Goal: Task Accomplishment & Management: Use online tool/utility

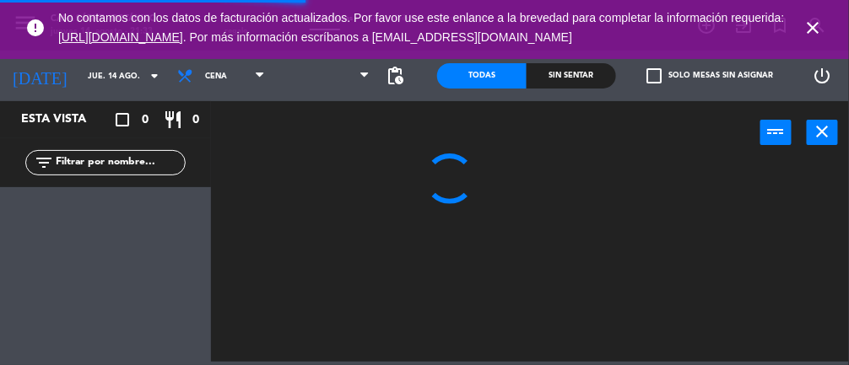
click at [815, 24] on icon "close" at bounding box center [813, 28] width 20 height 20
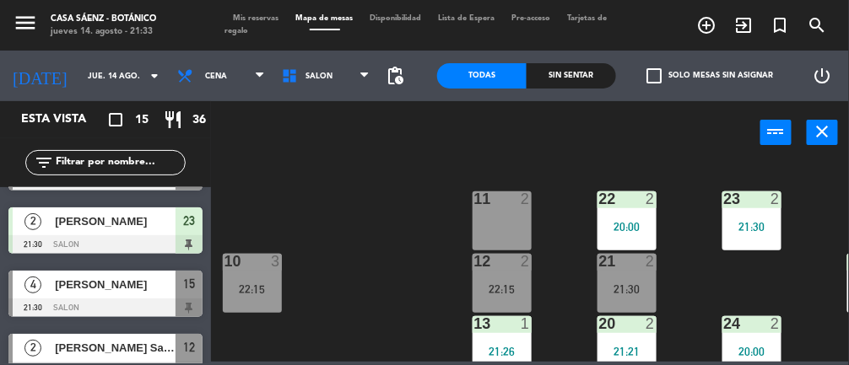
scroll to position [664, 0]
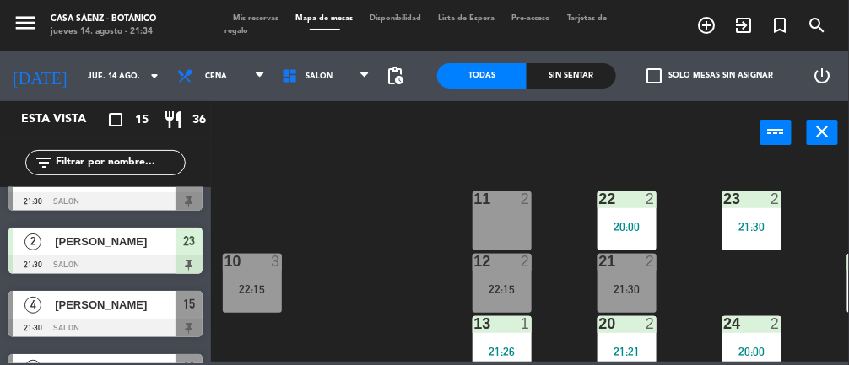
click at [758, 232] on div "21:30" at bounding box center [751, 227] width 59 height 12
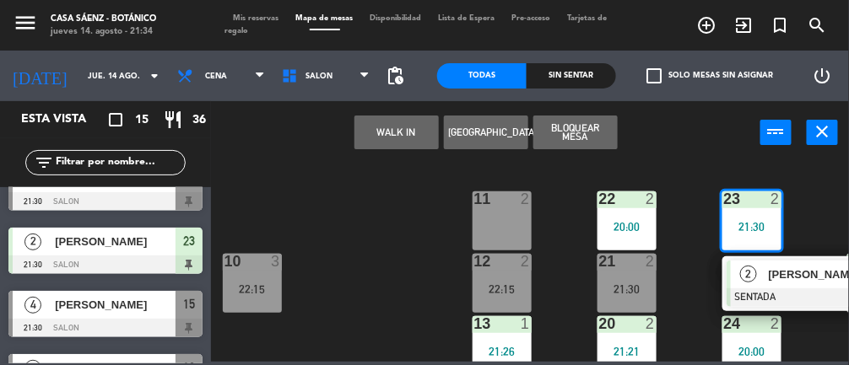
click at [626, 284] on div "21:30" at bounding box center [627, 290] width 59 height 12
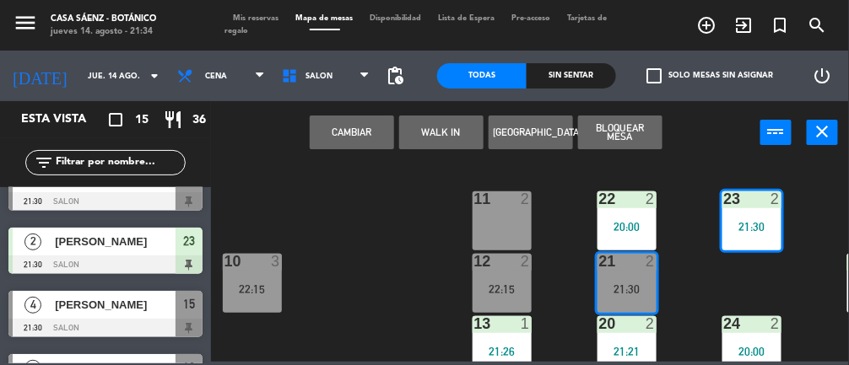
click at [365, 123] on button "Cambiar" at bounding box center [352, 133] width 84 height 34
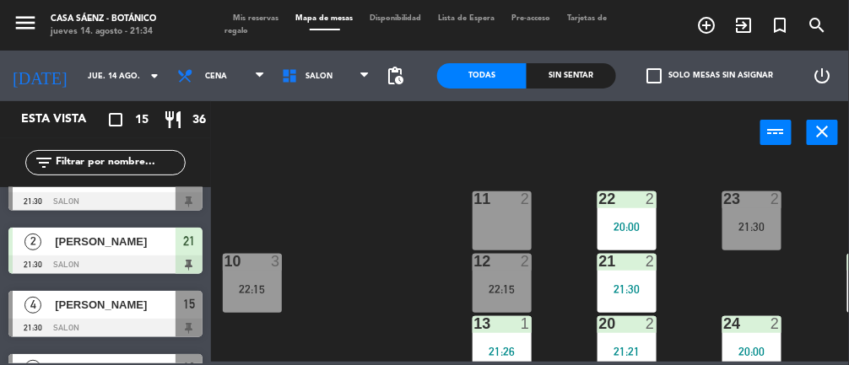
click at [804, 273] on div "11 2 22 2 20:00 23 2 21:30 10 3 22:15 12 2 22:15 21 2 21:30 30 1 21:01 13 1 21:…" at bounding box center [534, 261] width 630 height 201
click at [755, 231] on div "21:30" at bounding box center [751, 227] width 59 height 12
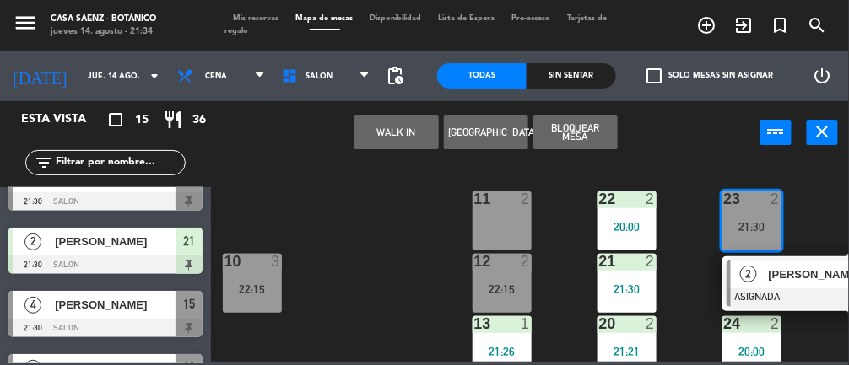
click at [808, 289] on div at bounding box center [817, 298] width 181 height 19
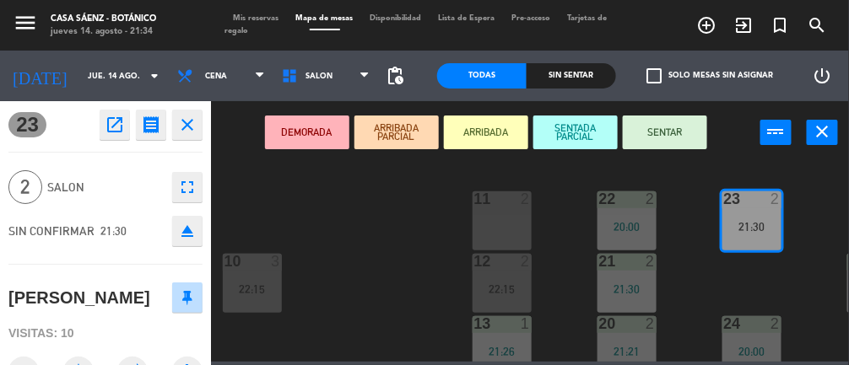
click at [683, 135] on button "SENTAR" at bounding box center [665, 133] width 84 height 34
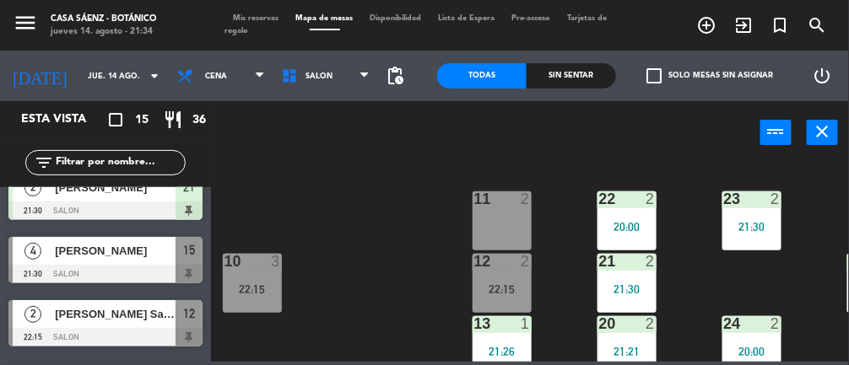
scroll to position [721, 0]
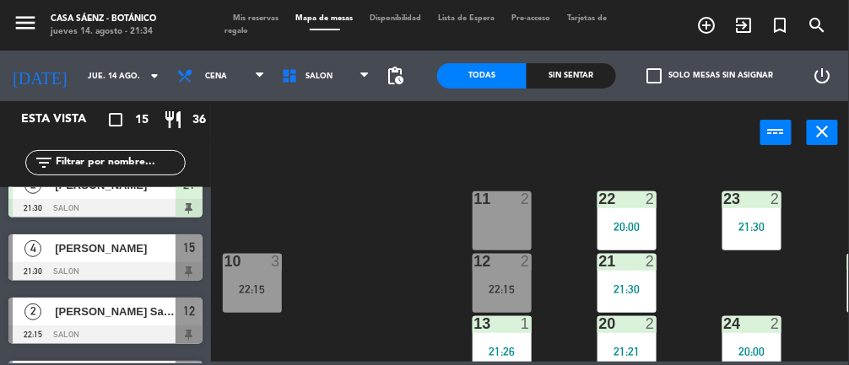
click at [371, 248] on div "11 2 22 2 20:00 23 2 21:30 10 3 22:15 12 2 22:15 21 2 21:30 30 1 21:01 13 1 21:…" at bounding box center [534, 261] width 630 height 201
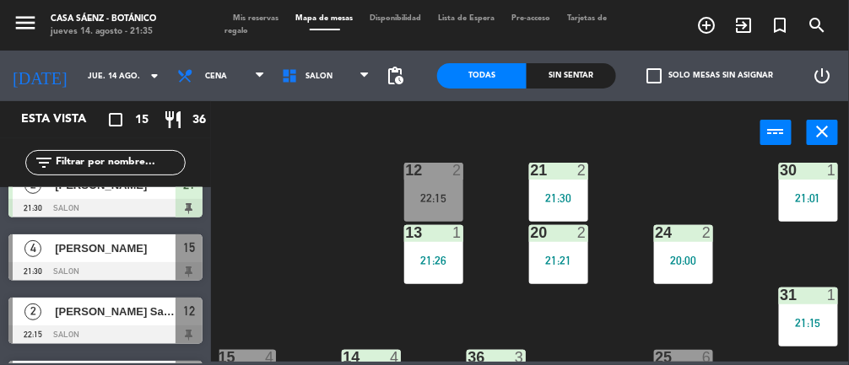
scroll to position [78, 68]
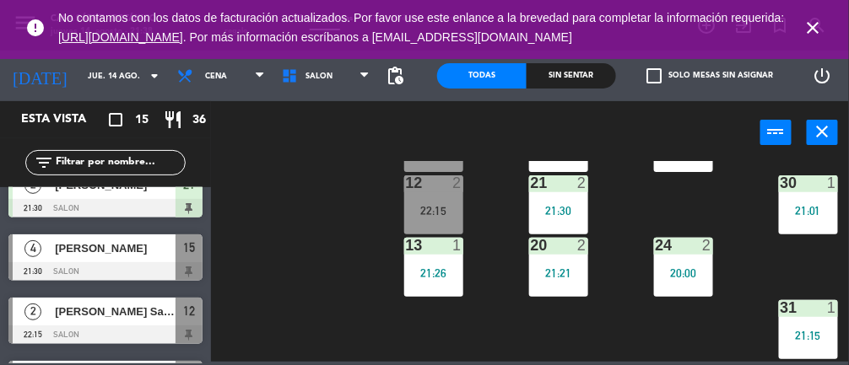
click at [815, 28] on icon "close" at bounding box center [813, 28] width 20 height 20
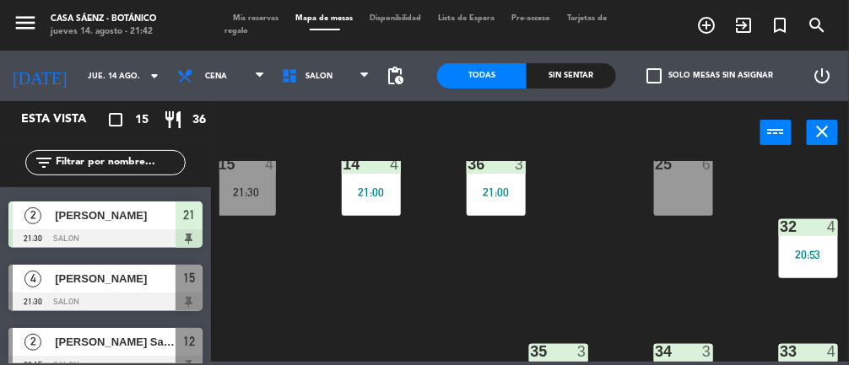
scroll to position [683, 0]
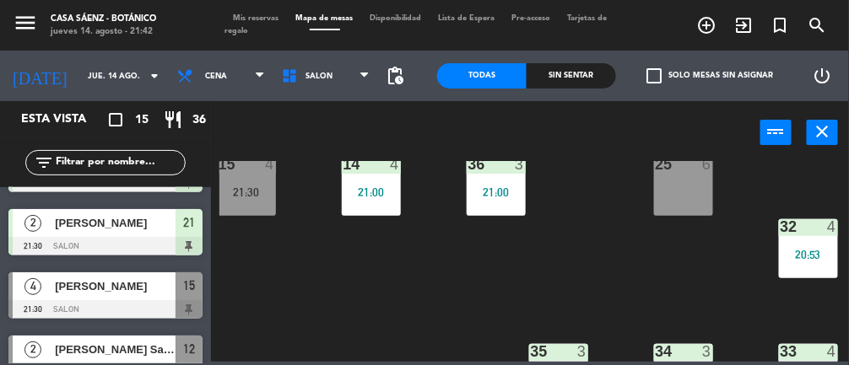
click at [133, 292] on span "[PERSON_NAME]" at bounding box center [115, 287] width 121 height 18
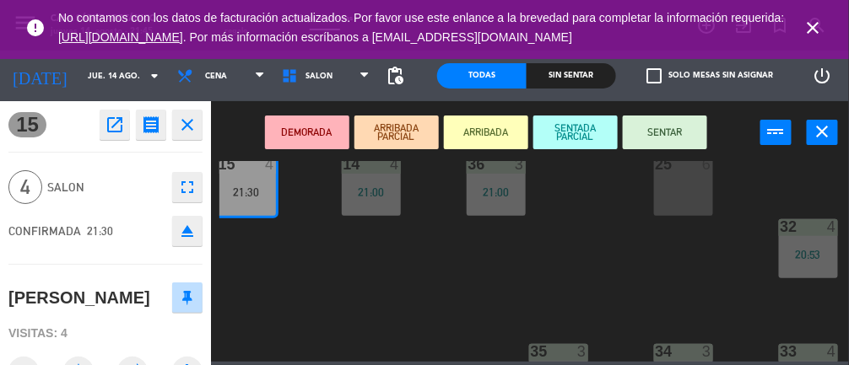
click at [639, 267] on div "11 2 22 2 20:00 23 2 21:30 10 3 22:15 12 2 22:15 21 2 21:30 30 1 21:01 13 1 21:…" at bounding box center [534, 261] width 630 height 201
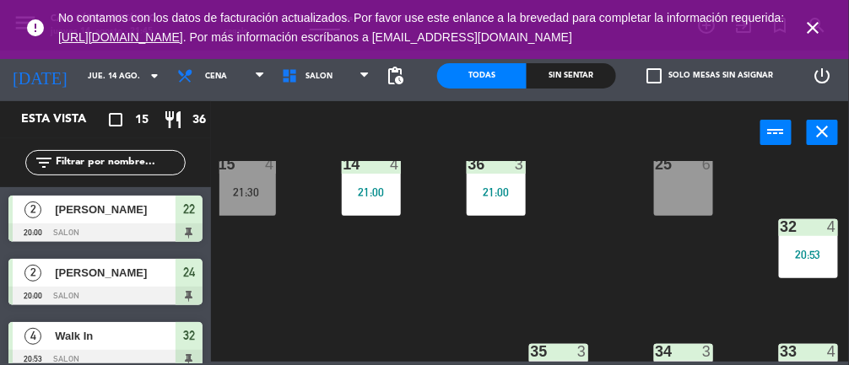
scroll to position [149, 0]
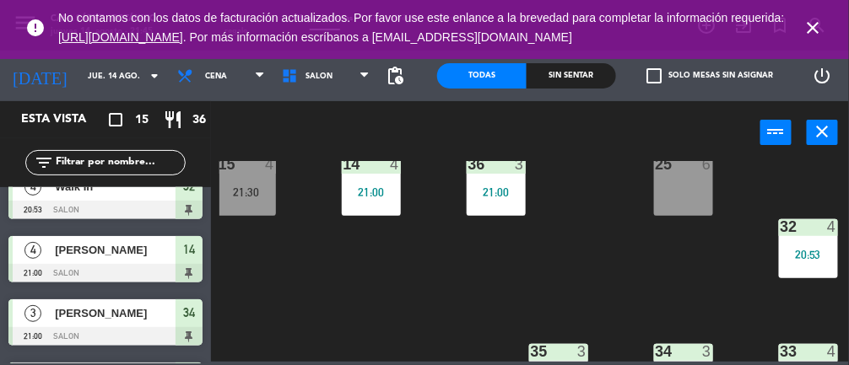
click at [818, 23] on icon "close" at bounding box center [813, 28] width 20 height 20
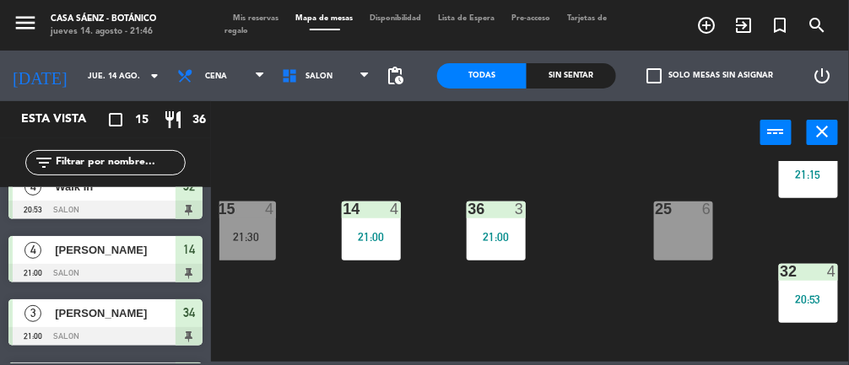
scroll to position [236, 68]
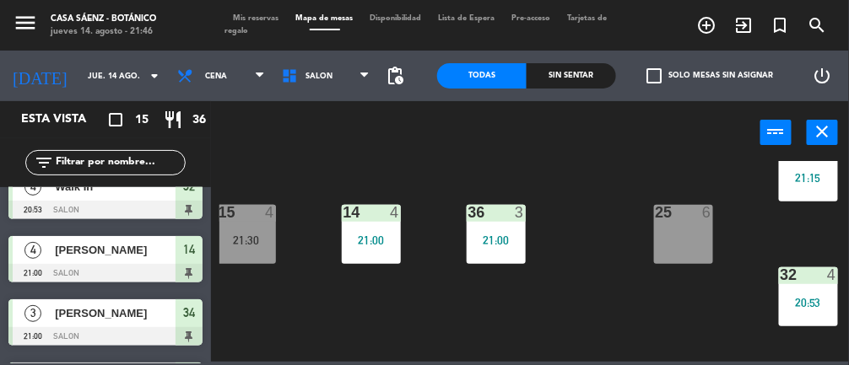
click at [691, 241] on div "25 6" at bounding box center [683, 234] width 59 height 59
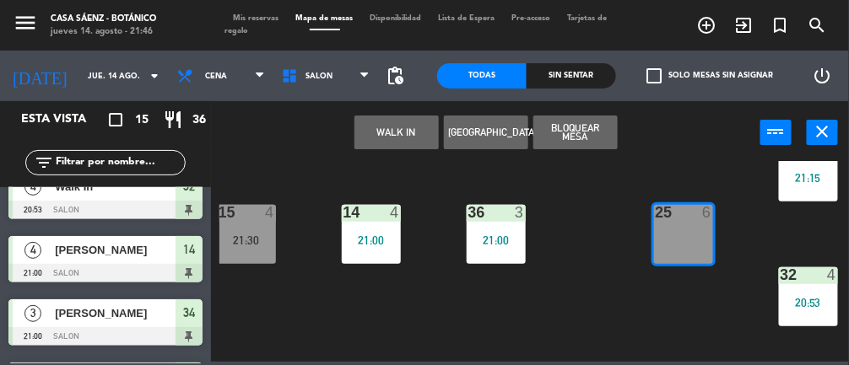
click at [253, 235] on div "21:30" at bounding box center [246, 241] width 59 height 12
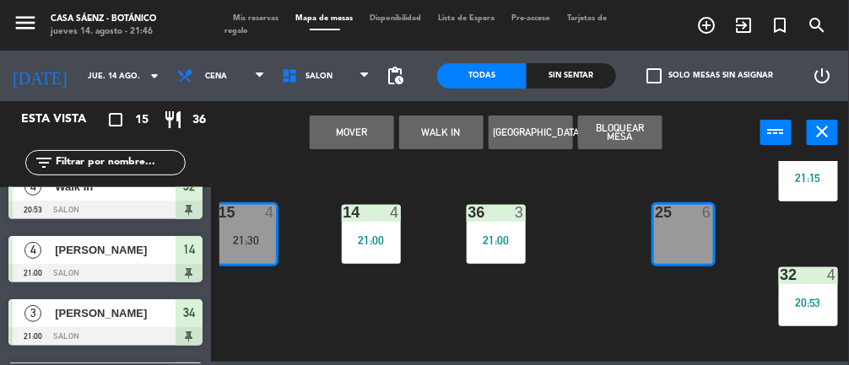
click at [368, 127] on button "Mover" at bounding box center [352, 133] width 84 height 34
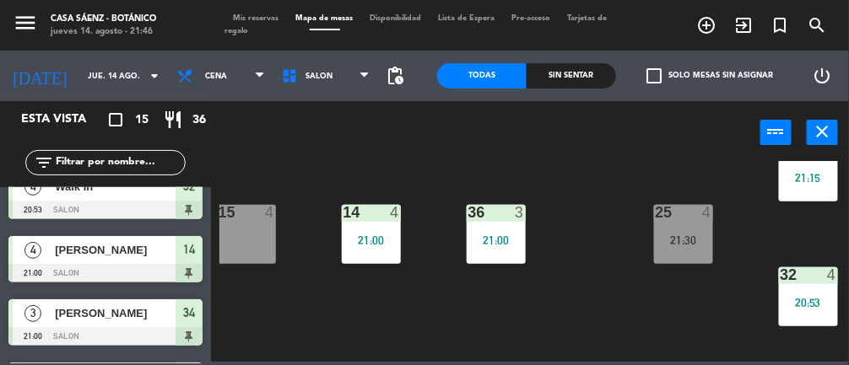
click at [689, 244] on div "21:30" at bounding box center [683, 241] width 59 height 12
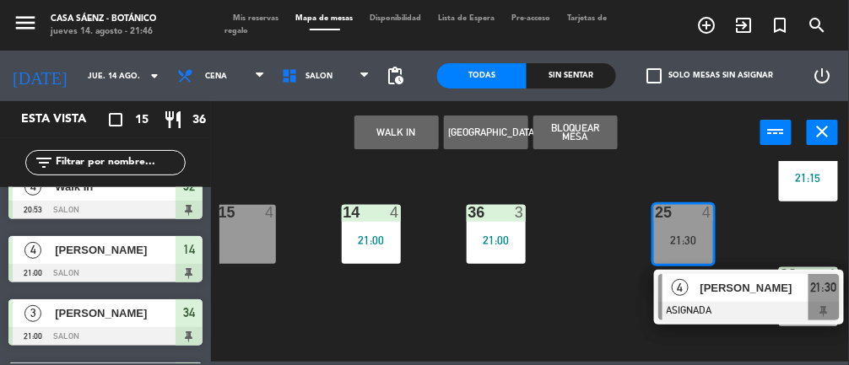
click at [735, 290] on span "[PERSON_NAME]" at bounding box center [754, 288] width 108 height 18
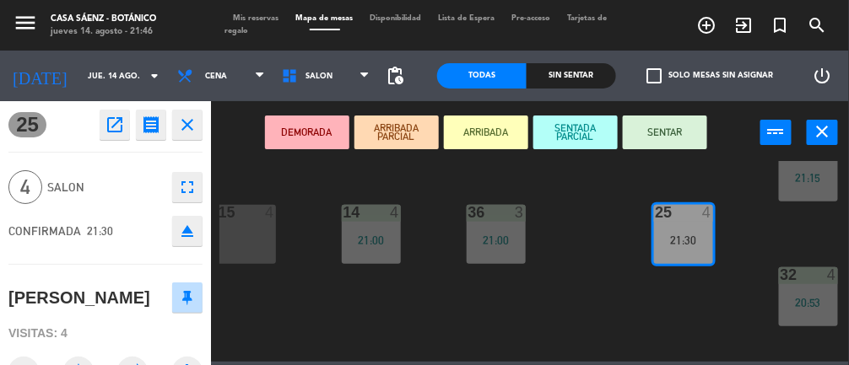
click at [677, 129] on button "SENTAR" at bounding box center [665, 133] width 84 height 34
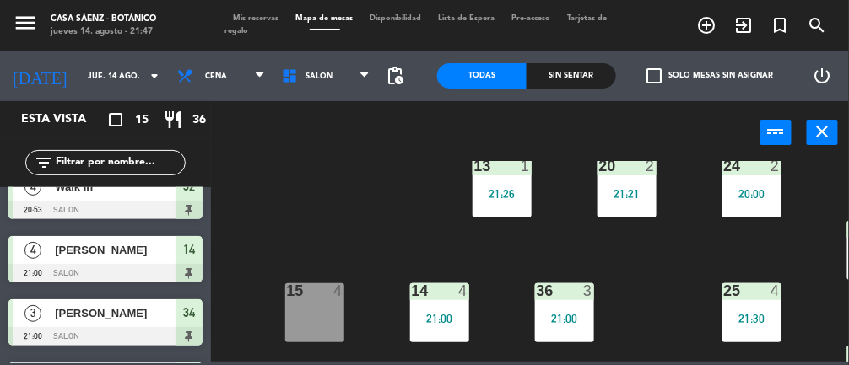
scroll to position [148, 0]
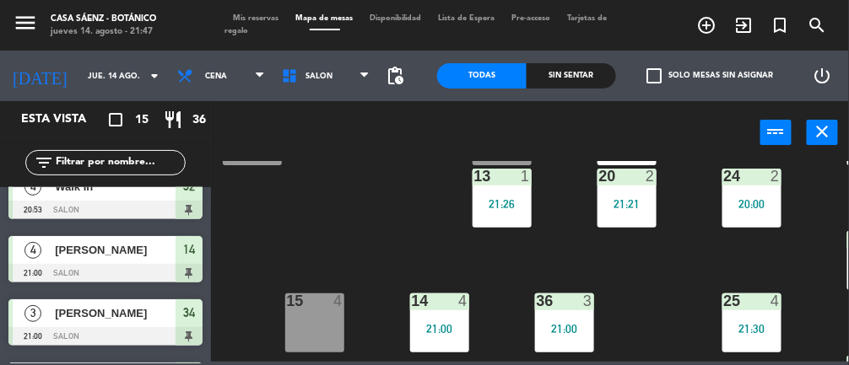
click at [313, 321] on div "15 4" at bounding box center [314, 323] width 59 height 59
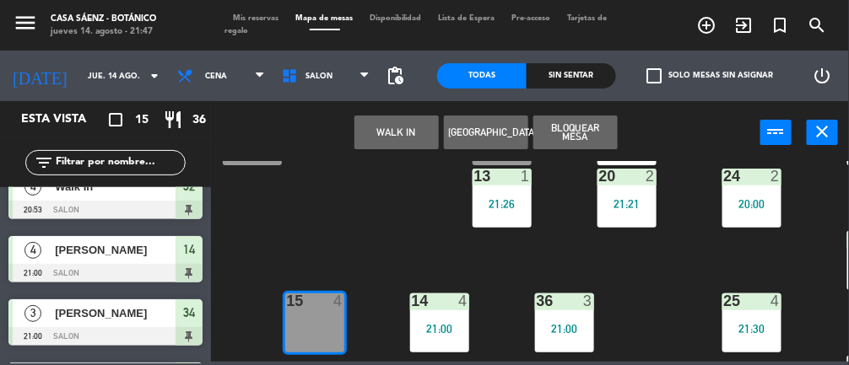
click at [403, 129] on button "WALK IN" at bounding box center [396, 133] width 84 height 34
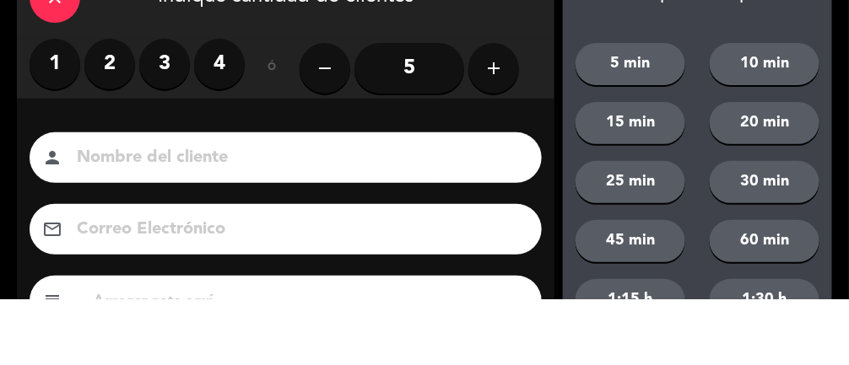
click at [158, 153] on label "3" at bounding box center [164, 130] width 51 height 51
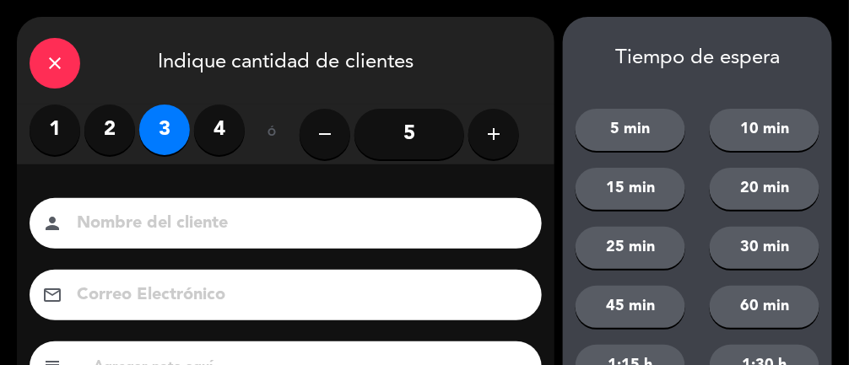
scroll to position [151, 0]
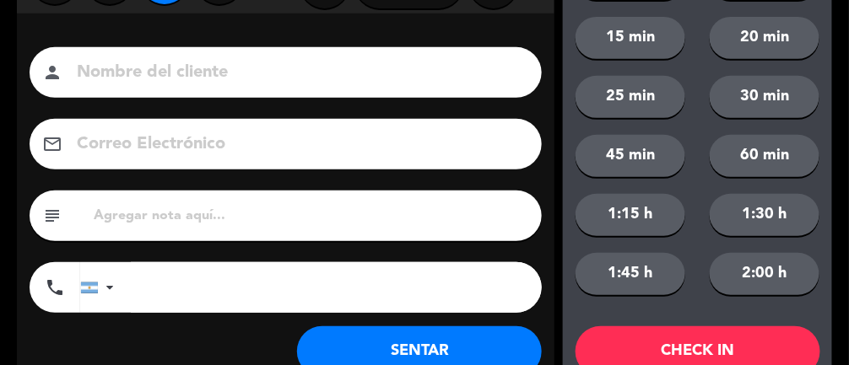
click at [459, 348] on button "SENTAR" at bounding box center [419, 352] width 245 height 51
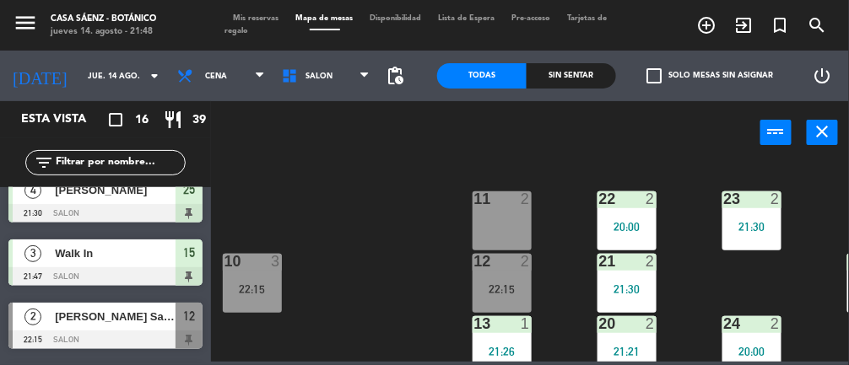
scroll to position [835, 0]
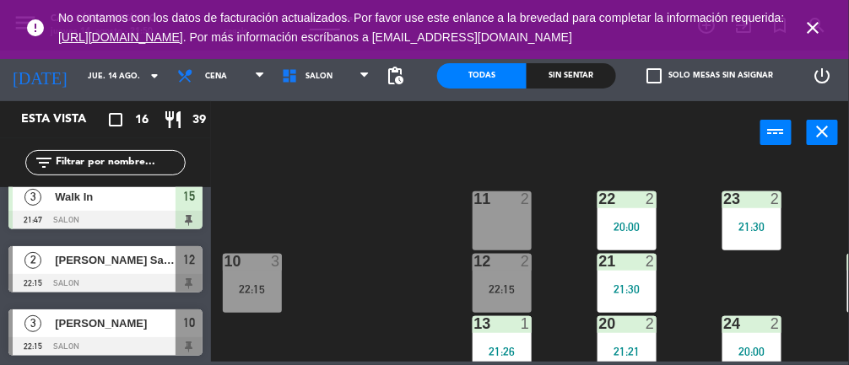
click at [262, 285] on div "22:15" at bounding box center [252, 290] width 59 height 12
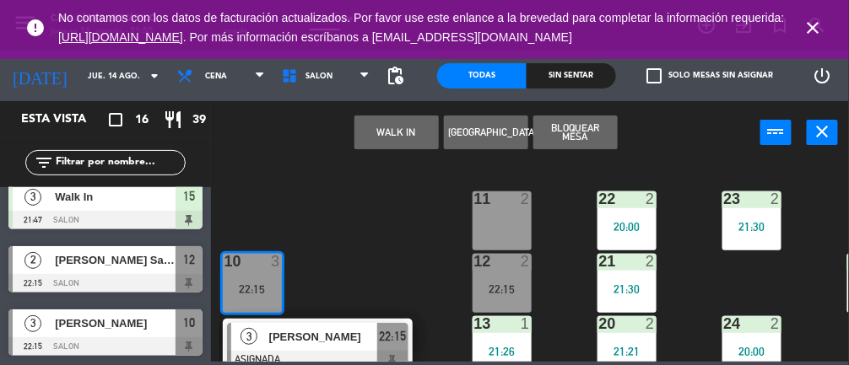
click at [361, 333] on span "[PERSON_NAME]" at bounding box center [323, 337] width 108 height 18
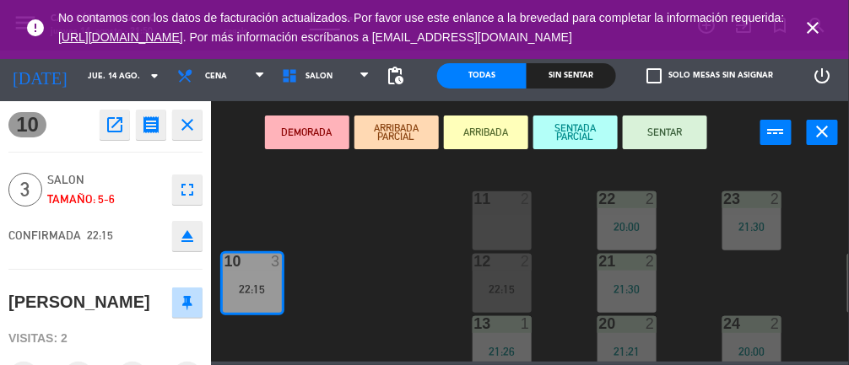
click at [675, 142] on button "SENTAR" at bounding box center [665, 133] width 84 height 34
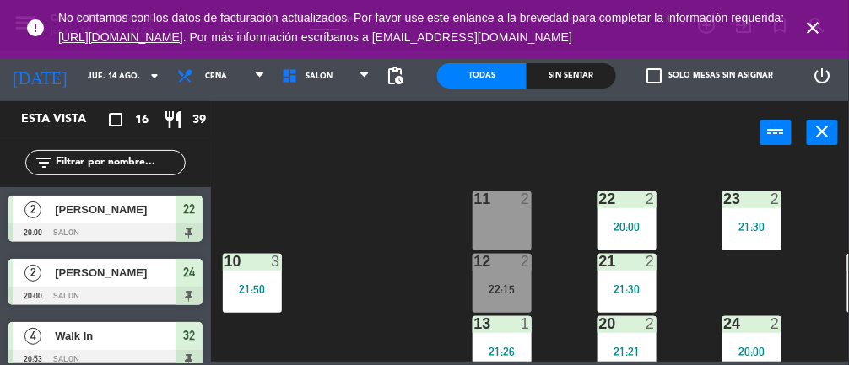
scroll to position [298, 0]
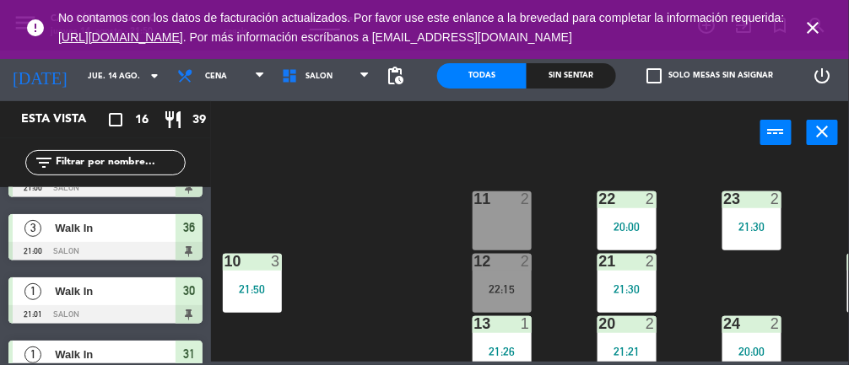
click at [823, 19] on icon "close" at bounding box center [813, 28] width 20 height 20
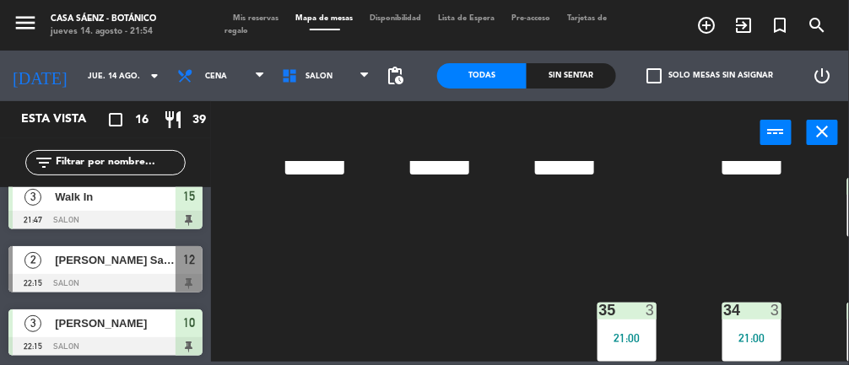
scroll to position [334, 68]
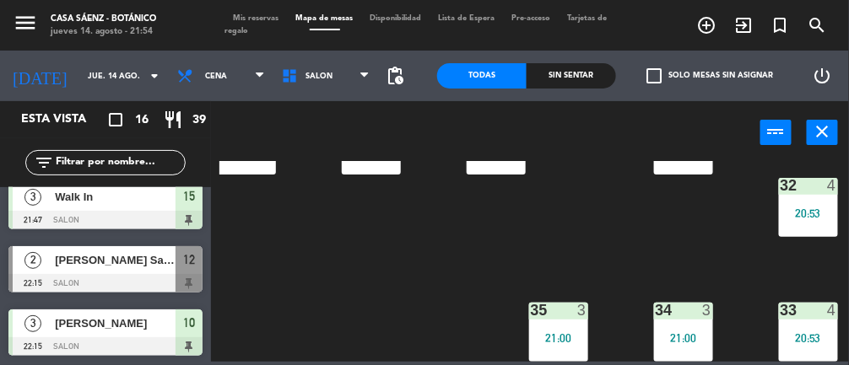
click at [816, 317] on div "33 4 20:53" at bounding box center [808, 332] width 59 height 59
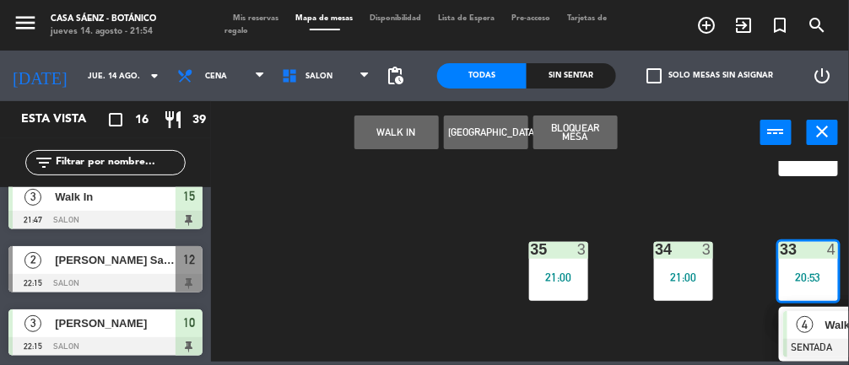
click at [813, 324] on div "4" at bounding box center [805, 325] width 36 height 28
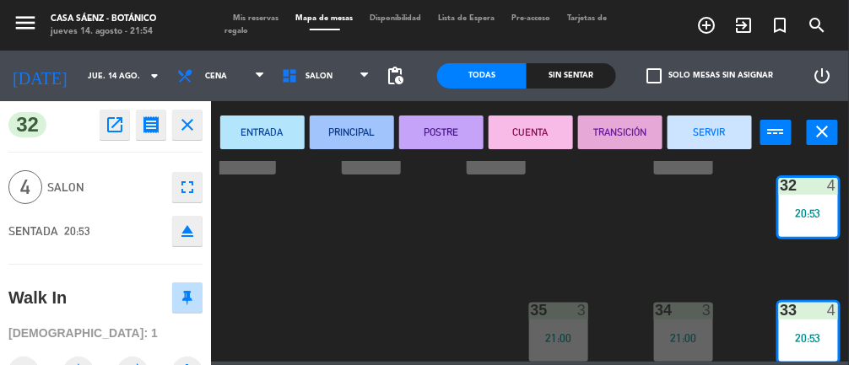
click at [721, 132] on button "SERVIR" at bounding box center [710, 133] width 84 height 34
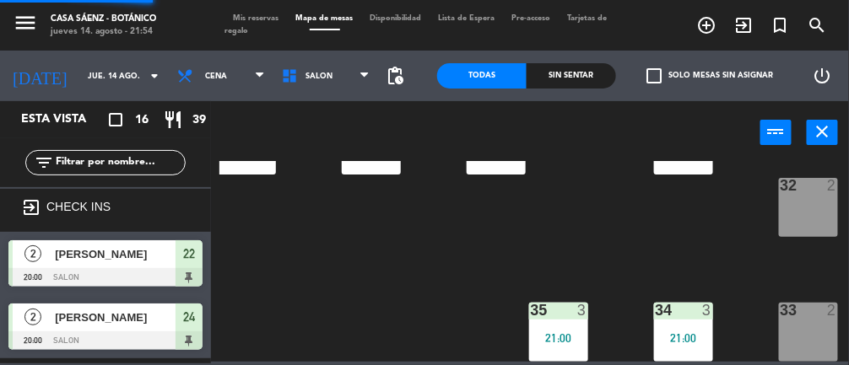
scroll to position [0, 0]
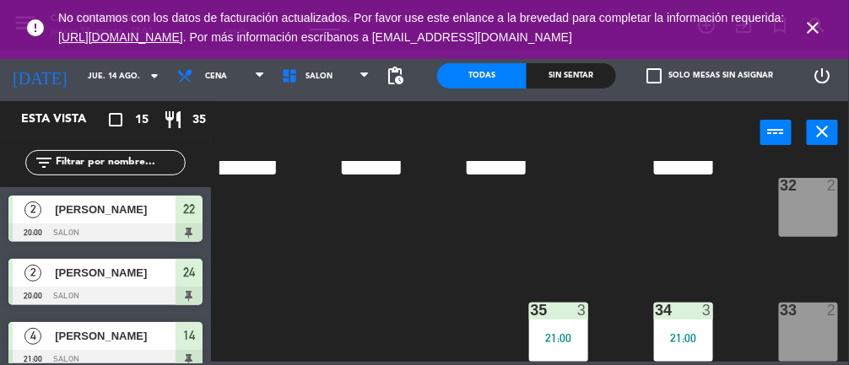
click at [818, 35] on icon "close" at bounding box center [813, 28] width 20 height 20
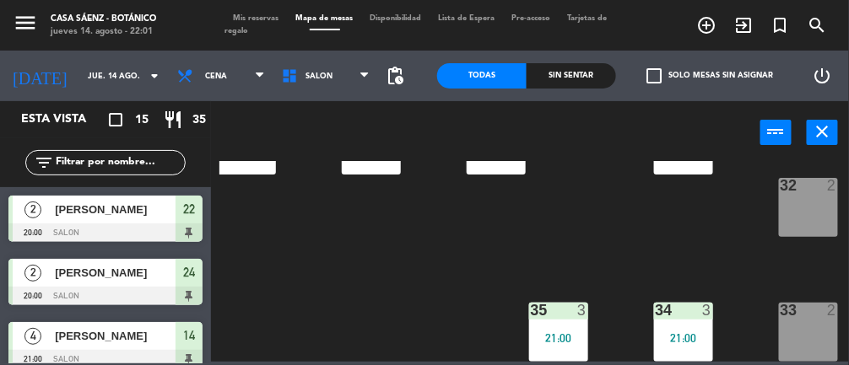
scroll to position [772, 0]
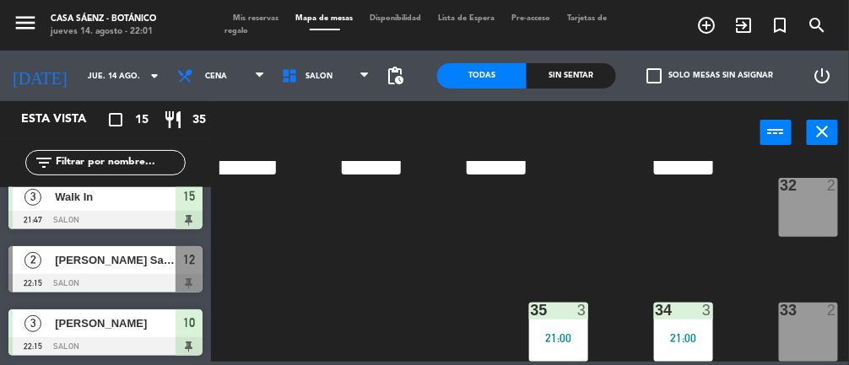
click at [133, 262] on span "[PERSON_NAME] San [PERSON_NAME]" at bounding box center [115, 260] width 121 height 18
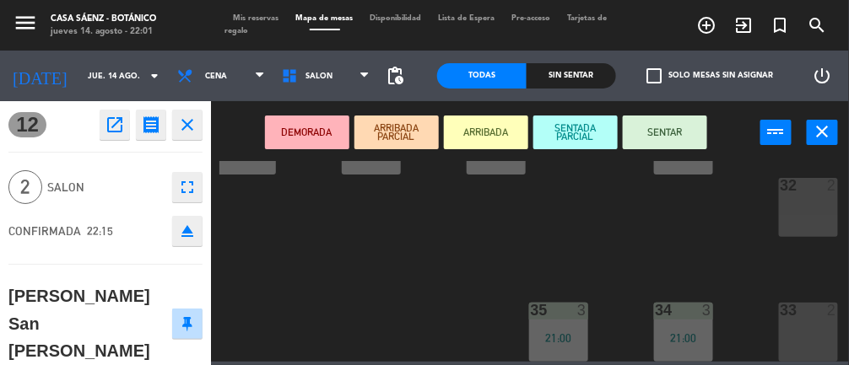
click at [123, 116] on icon "open_in_new" at bounding box center [115, 125] width 20 height 20
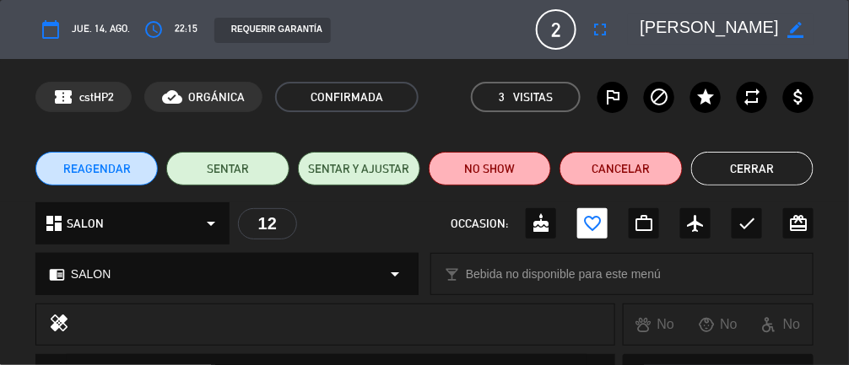
click at [754, 156] on button "Cerrar" at bounding box center [752, 169] width 122 height 34
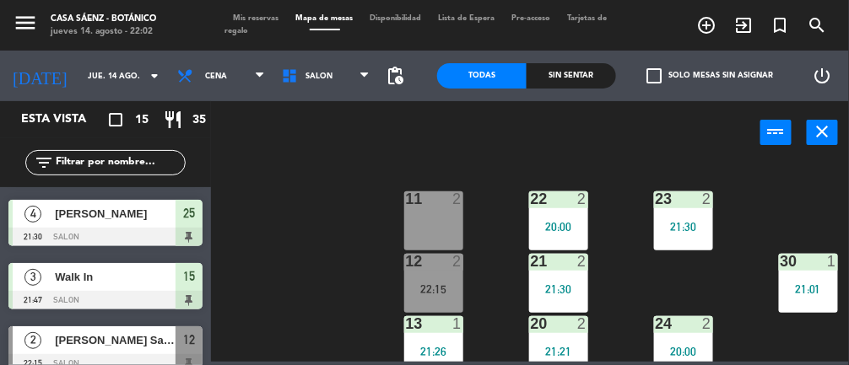
scroll to position [692, 0]
